Goal: Information Seeking & Learning: Learn about a topic

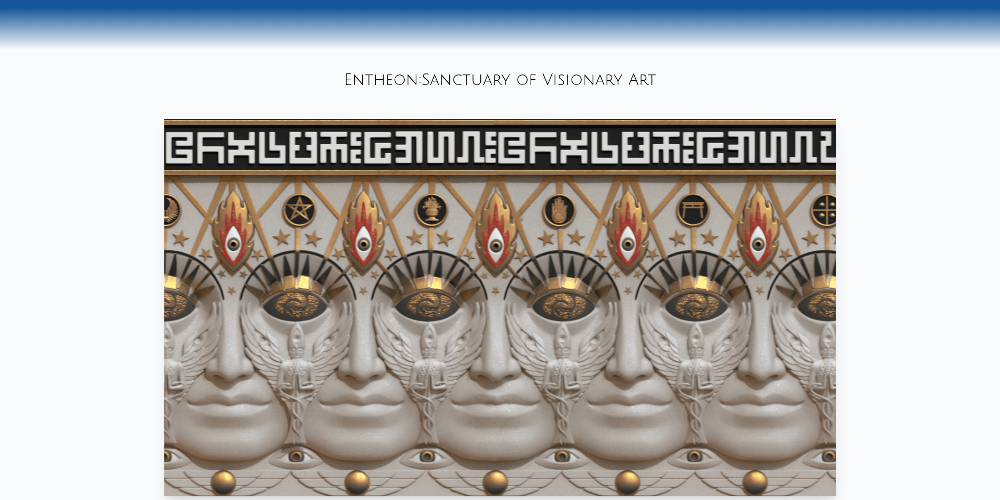
scroll to position [399, 0]
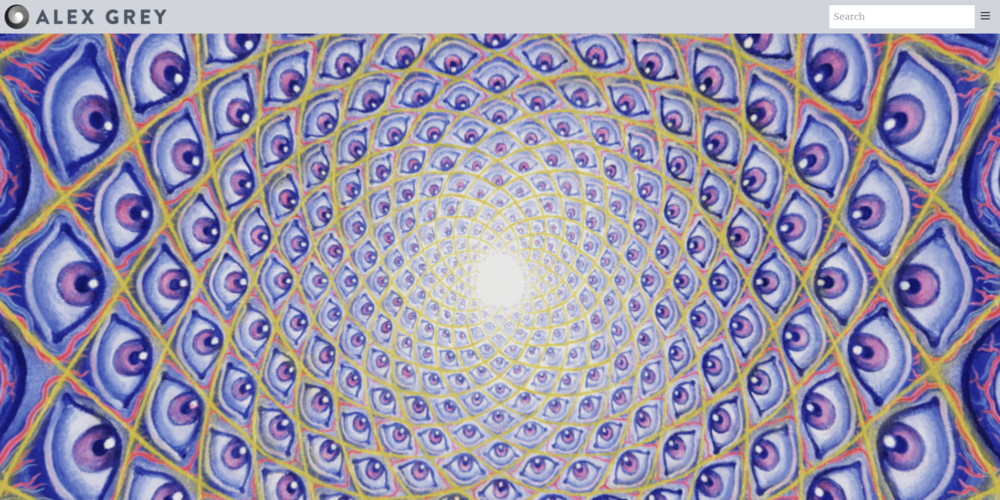
click at [983, 13] on icon at bounding box center [985, 16] width 8 height 6
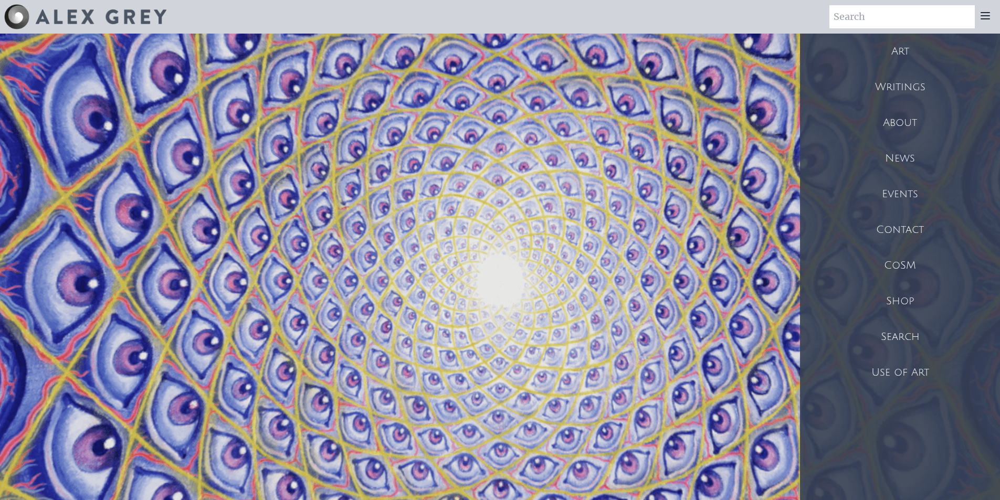
click at [887, 57] on div "Art" at bounding box center [900, 52] width 200 height 36
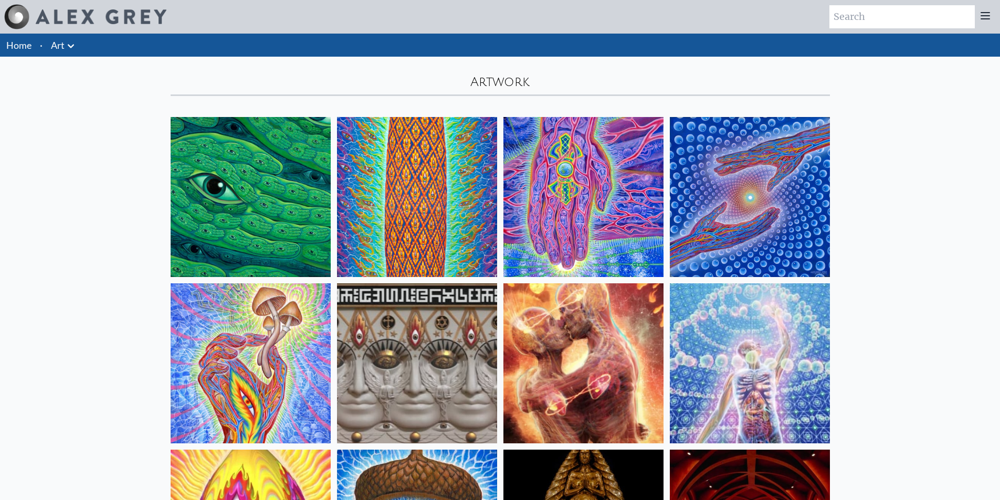
drag, startPoint x: 912, startPoint y: 388, endPoint x: 902, endPoint y: 235, distance: 153.7
click at [989, 11] on icon at bounding box center [985, 15] width 13 height 13
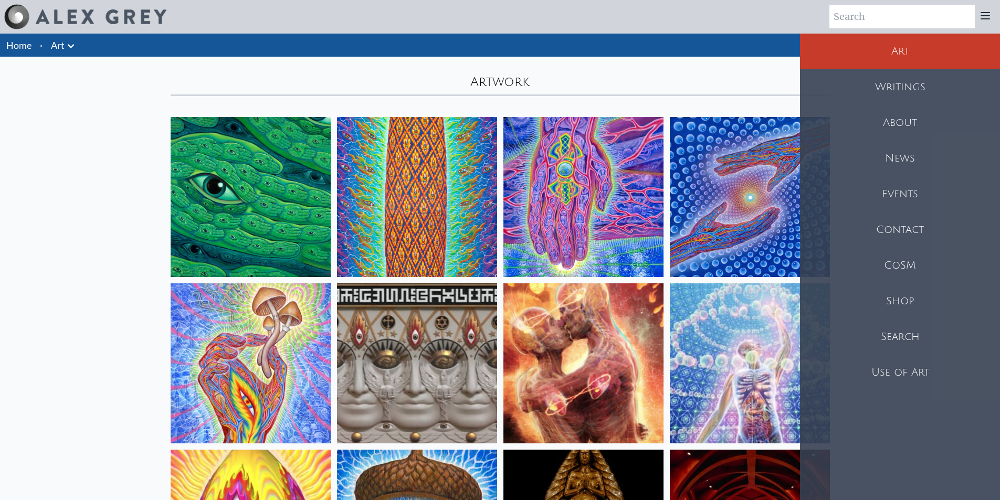
click at [435, 170] on img at bounding box center [417, 197] width 160 height 160
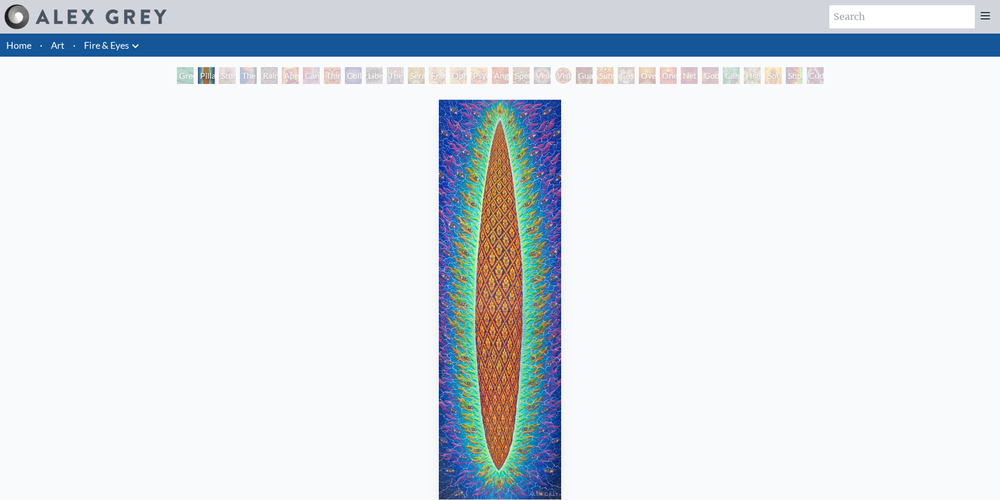
click at [183, 71] on div "Green Hand" at bounding box center [185, 75] width 17 height 17
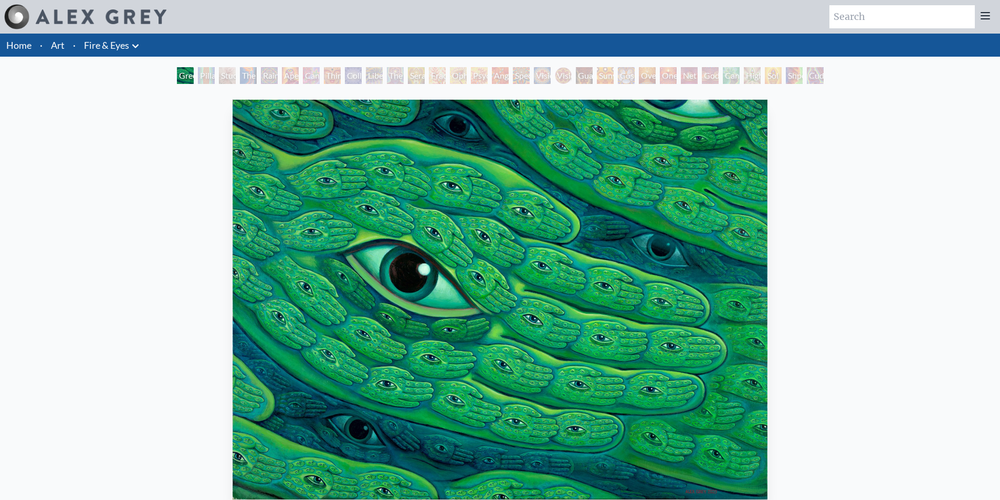
click at [140, 40] on icon at bounding box center [135, 46] width 13 height 13
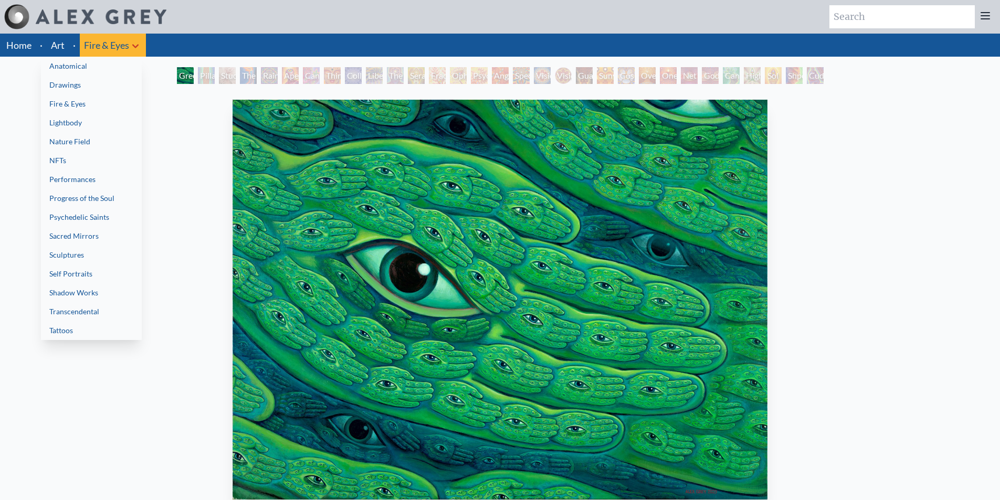
click at [92, 162] on link "NFTs" at bounding box center [91, 160] width 101 height 19
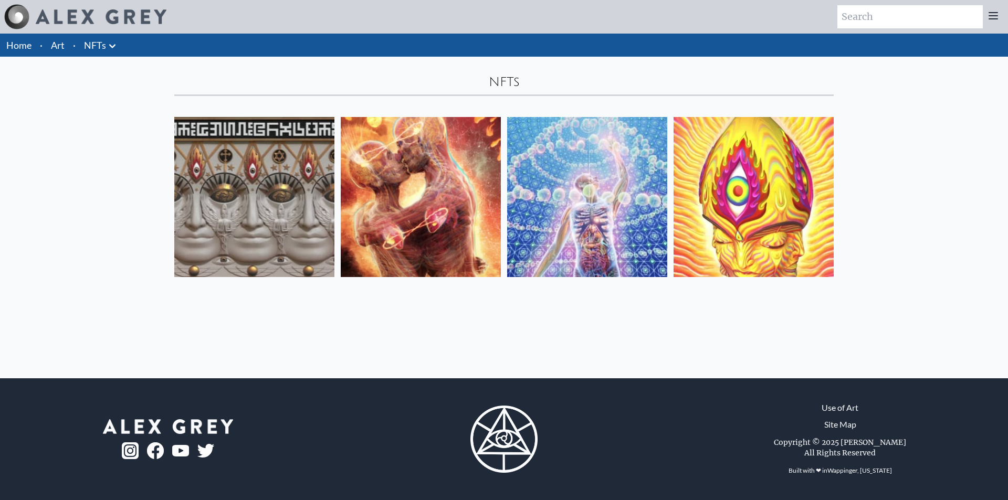
click at [108, 48] on icon at bounding box center [112, 46] width 13 height 13
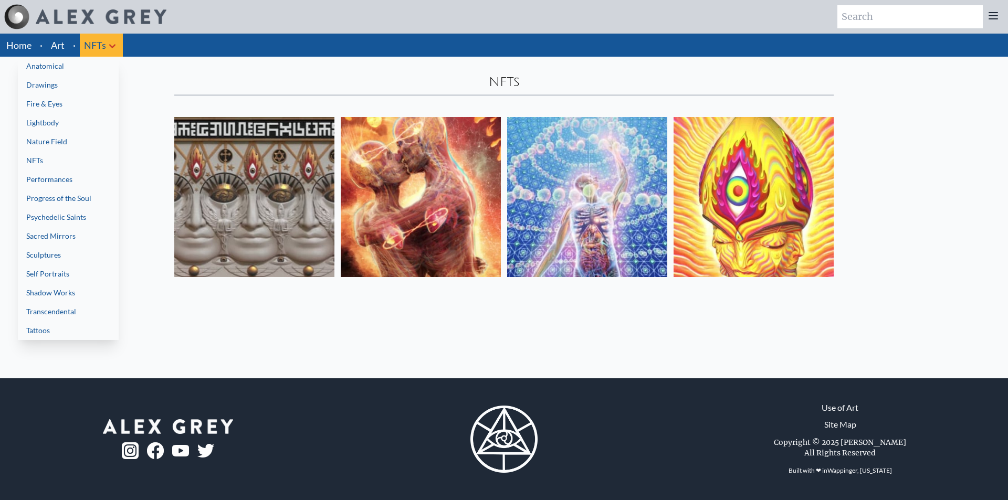
click at [89, 68] on link "Anatomical" at bounding box center [68, 66] width 101 height 19
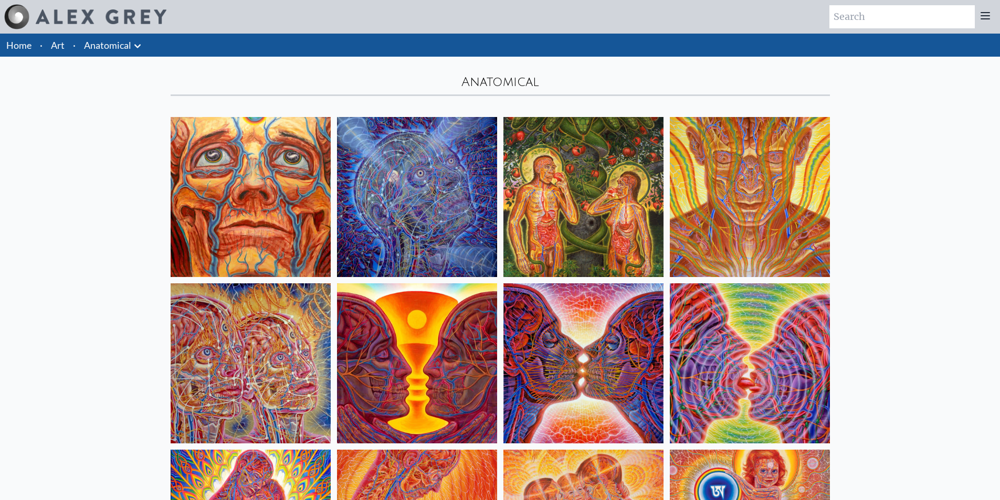
click at [95, 49] on link "Anatomical" at bounding box center [107, 45] width 47 height 15
click at [139, 46] on icon at bounding box center [137, 46] width 6 height 4
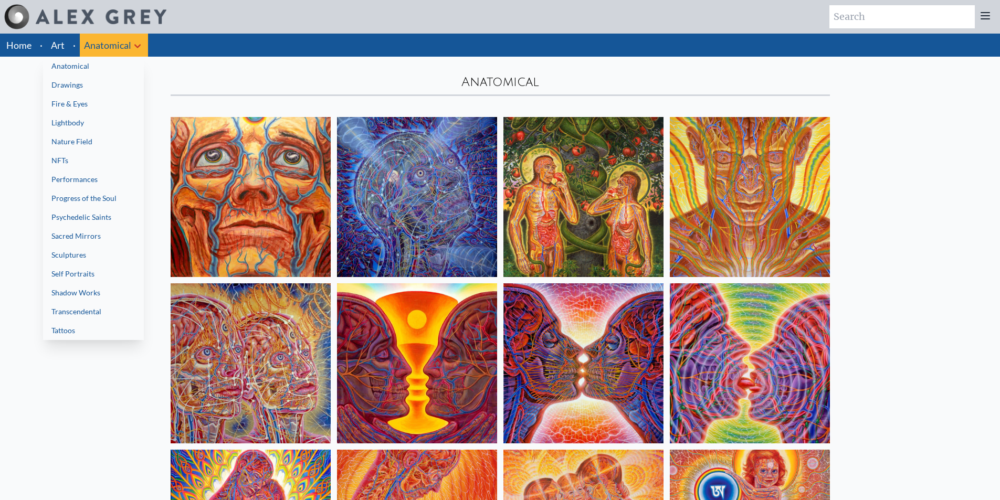
click at [98, 213] on link "Psychedelic Saints" at bounding box center [93, 217] width 101 height 19
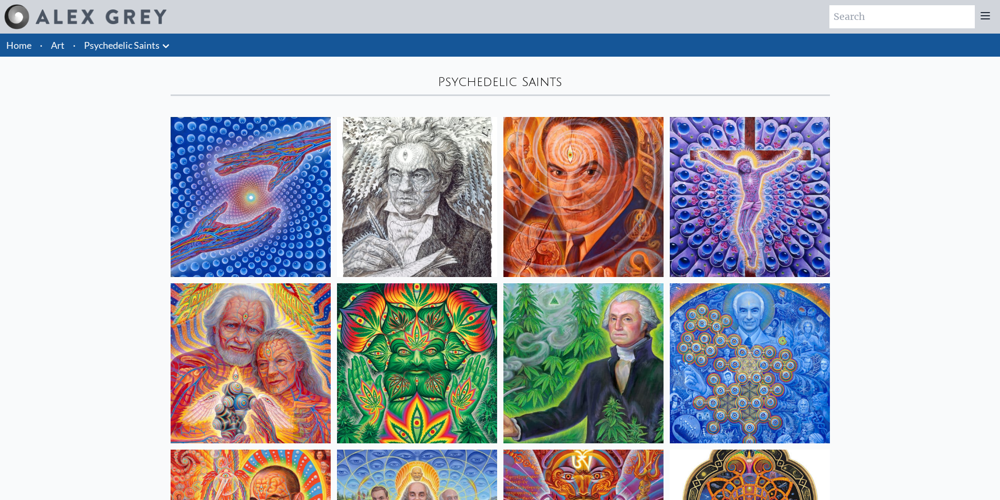
click at [166, 44] on icon at bounding box center [166, 46] width 13 height 13
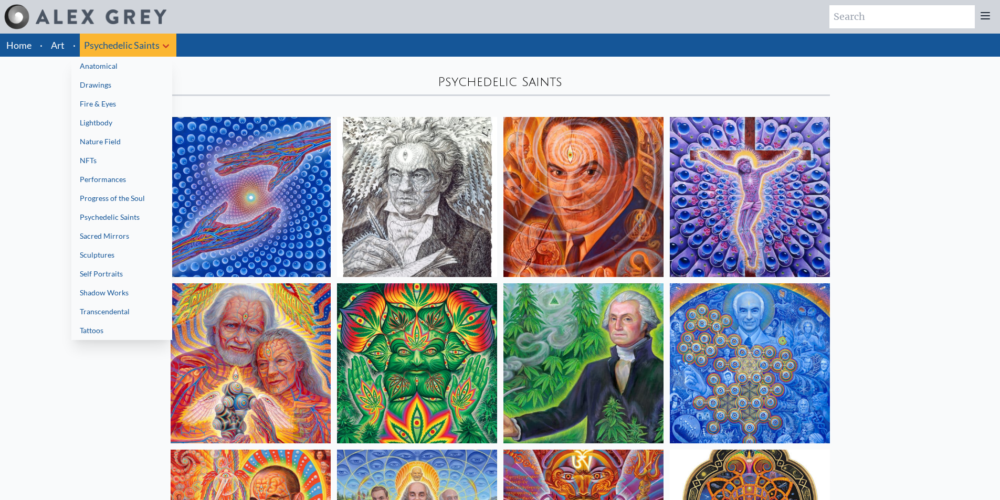
click at [139, 197] on link "Progress of the Soul" at bounding box center [121, 198] width 101 height 19
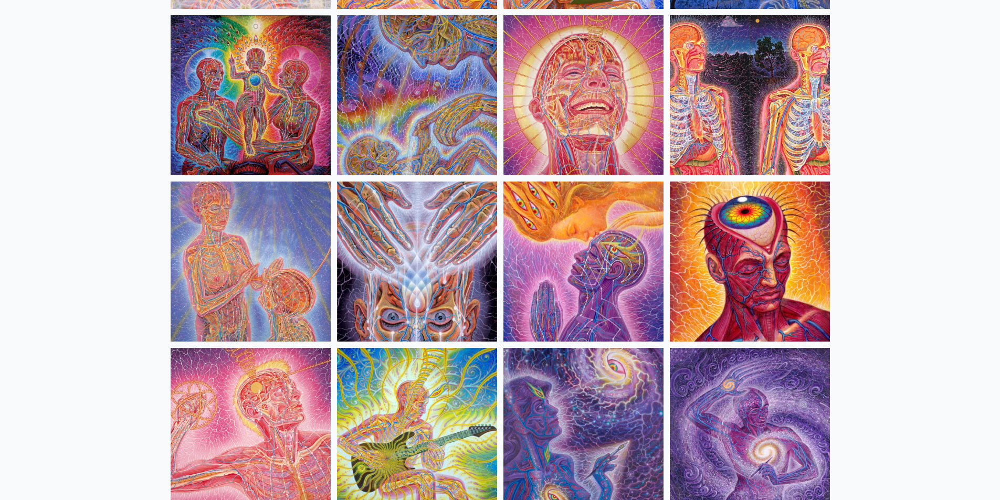
scroll to position [1260, 0]
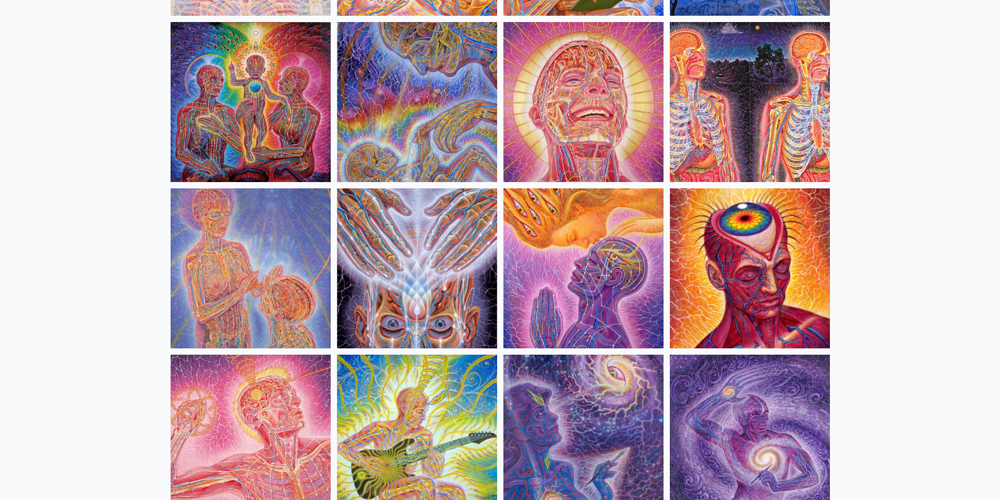
click at [435, 119] on img at bounding box center [417, 102] width 160 height 160
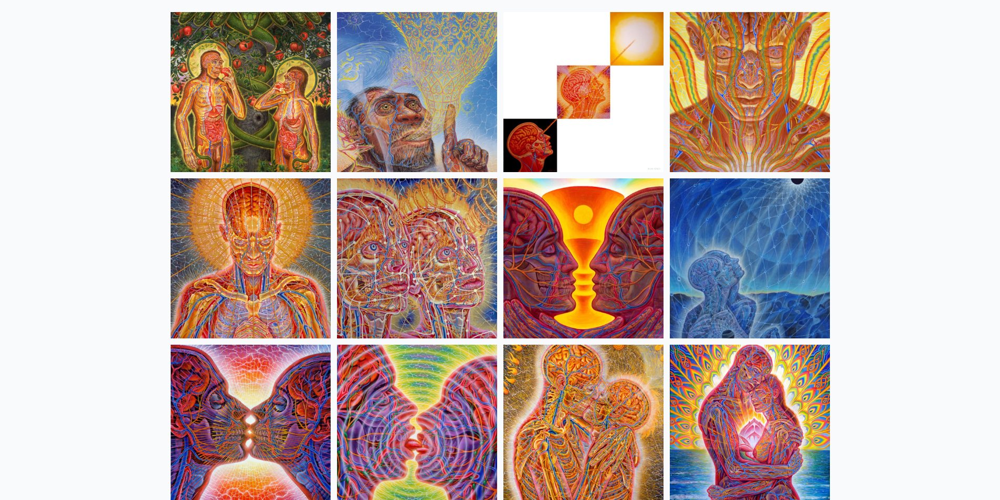
scroll to position [0, 0]
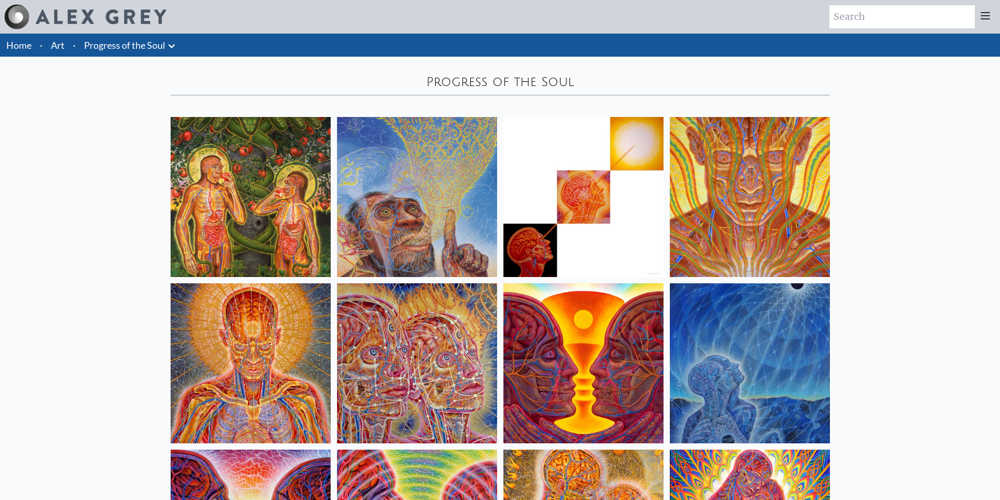
click at [168, 47] on icon at bounding box center [171, 46] width 13 height 13
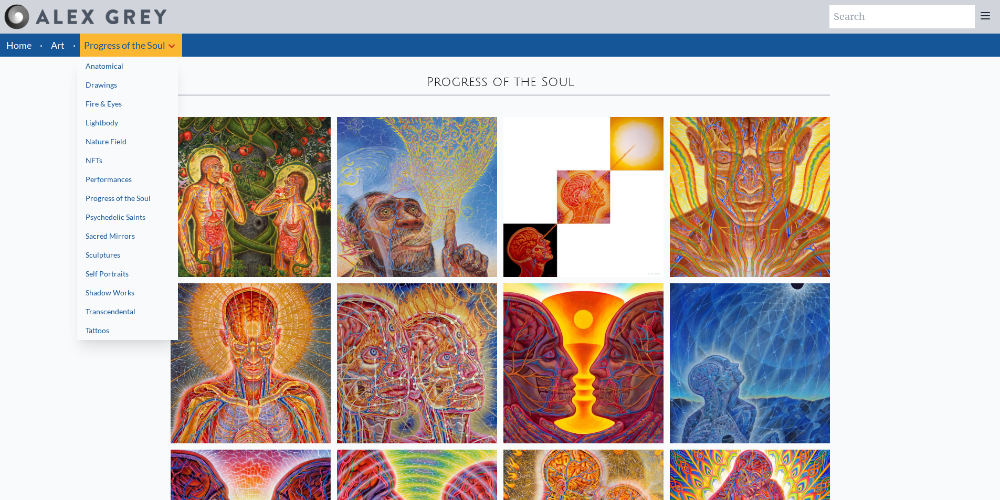
click at [147, 235] on link "Sacred Mirrors" at bounding box center [127, 236] width 101 height 19
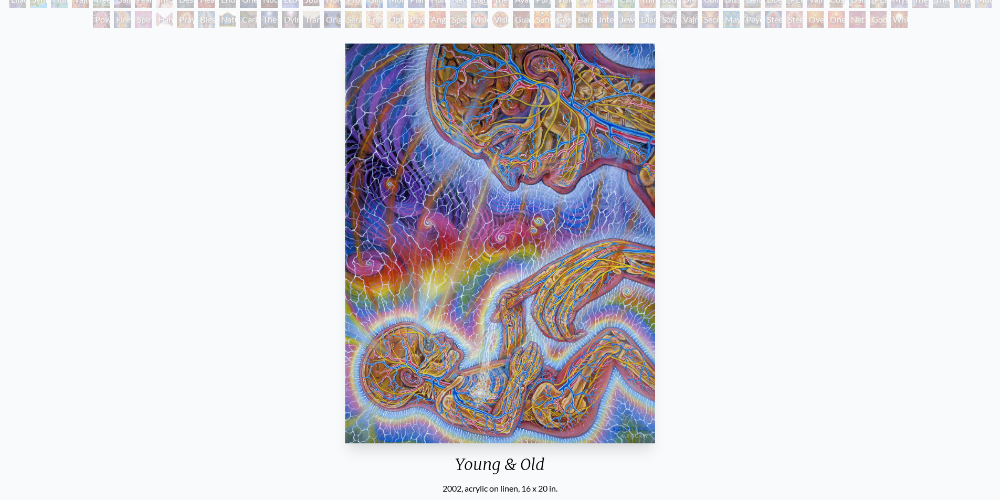
scroll to position [105, 0]
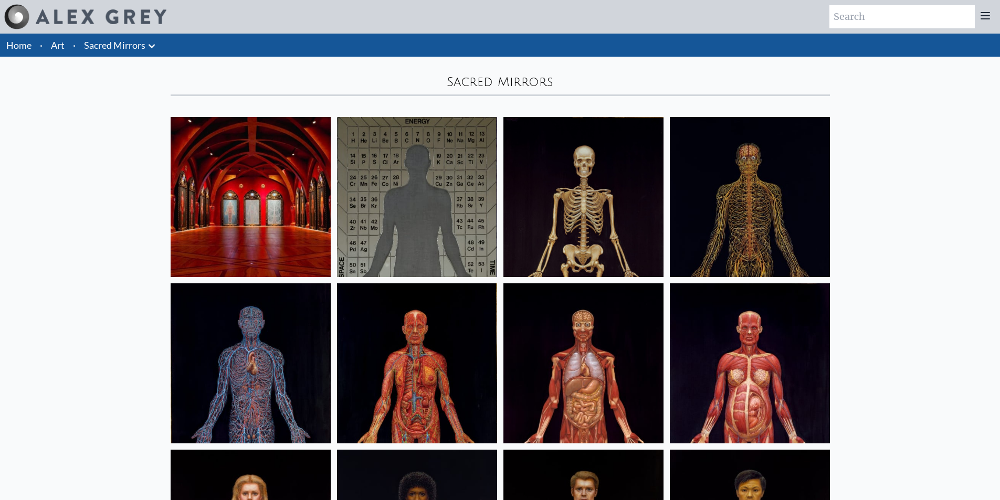
click at [145, 39] on button at bounding box center [151, 45] width 13 height 15
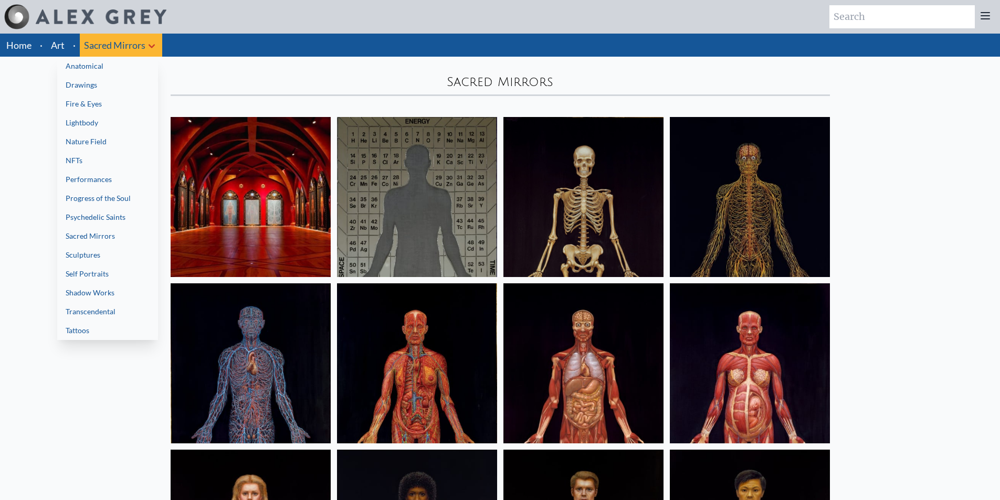
click at [113, 309] on link "Transcendental" at bounding box center [107, 311] width 101 height 19
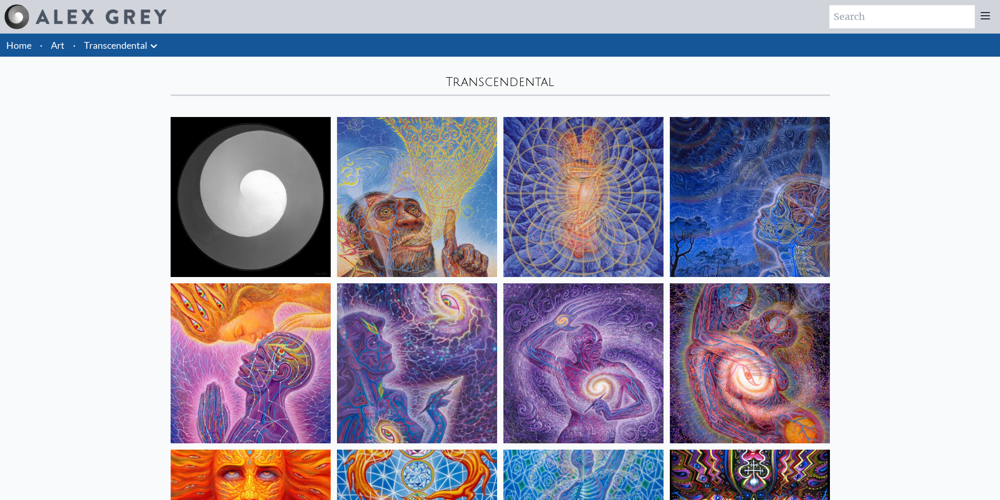
click at [155, 45] on icon at bounding box center [154, 46] width 6 height 4
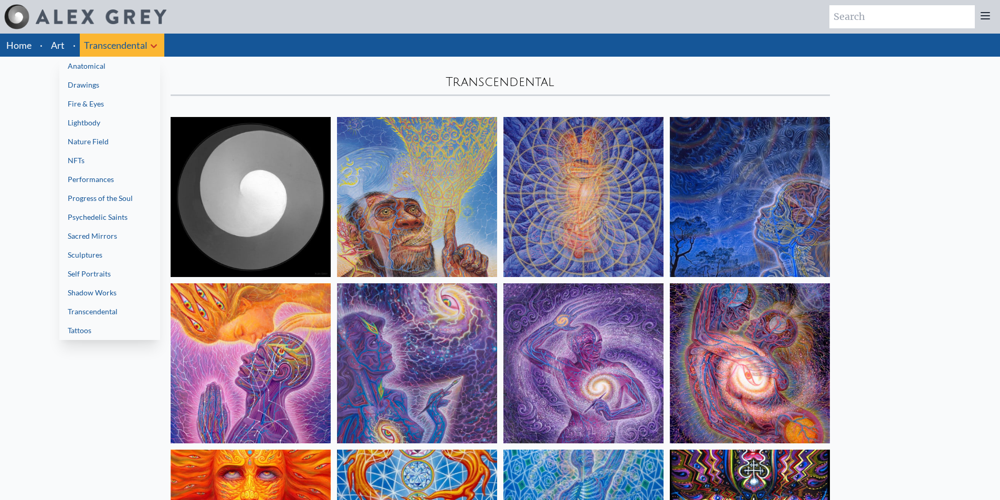
click at [121, 143] on link "Nature Field" at bounding box center [109, 141] width 101 height 19
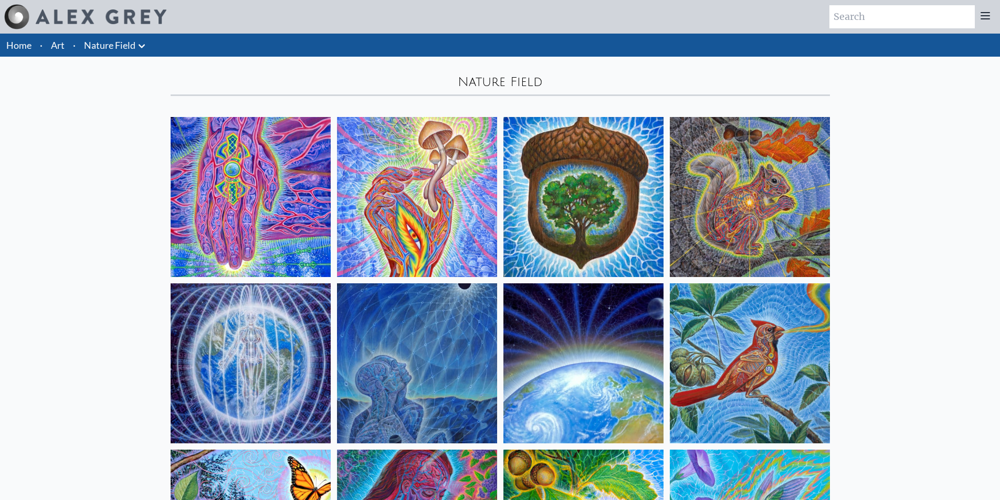
click at [432, 206] on img at bounding box center [417, 197] width 160 height 160
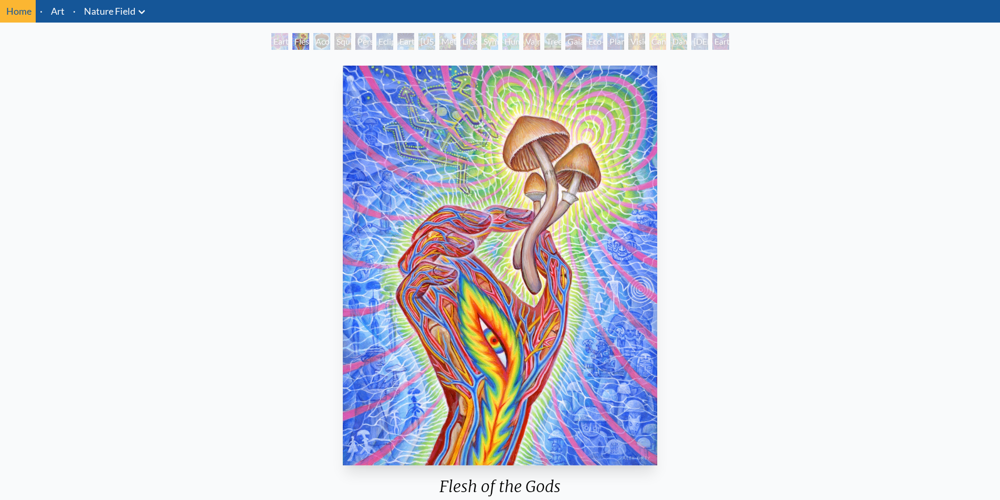
scroll to position [53, 0]
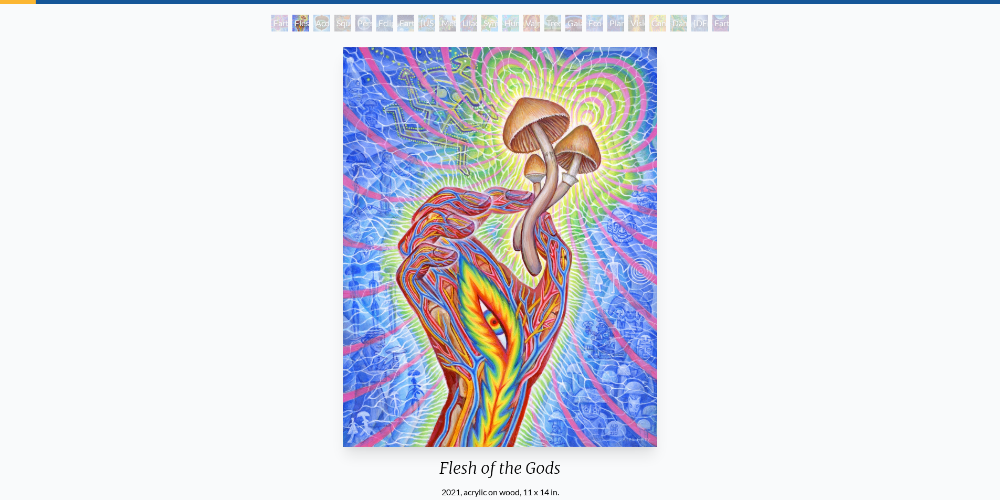
click at [426, 263] on img "2 / 22" at bounding box center [500, 247] width 315 height 400
